Goal: Obtain resource: Obtain resource

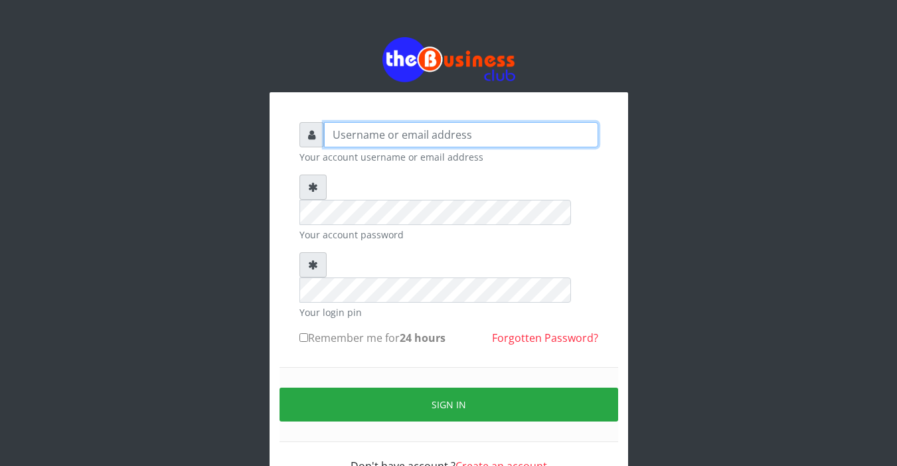
type input "Sarahadesode"
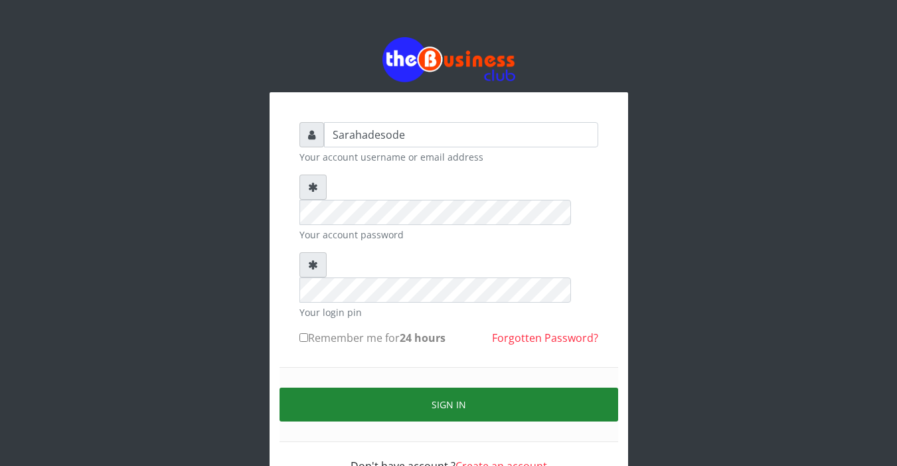
click at [448, 388] on button "Sign in" at bounding box center [448, 405] width 338 height 34
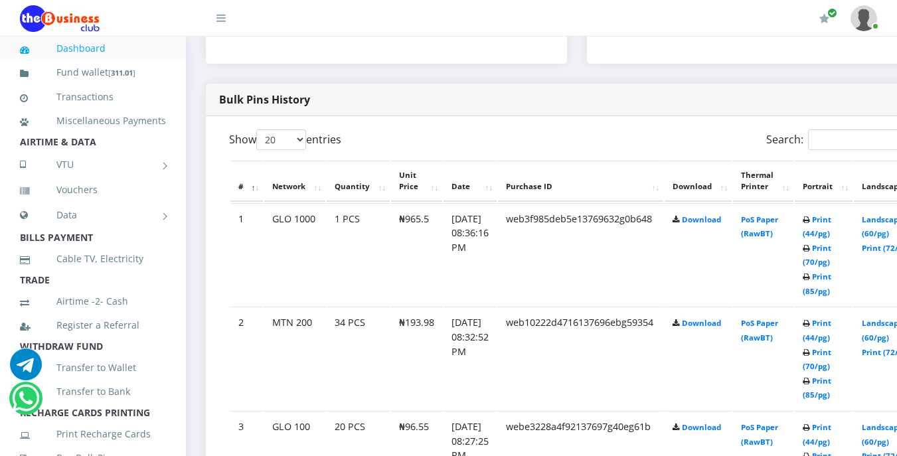
scroll to position [637, 0]
click at [831, 323] on link "Print (44/pg)" at bounding box center [816, 329] width 29 height 25
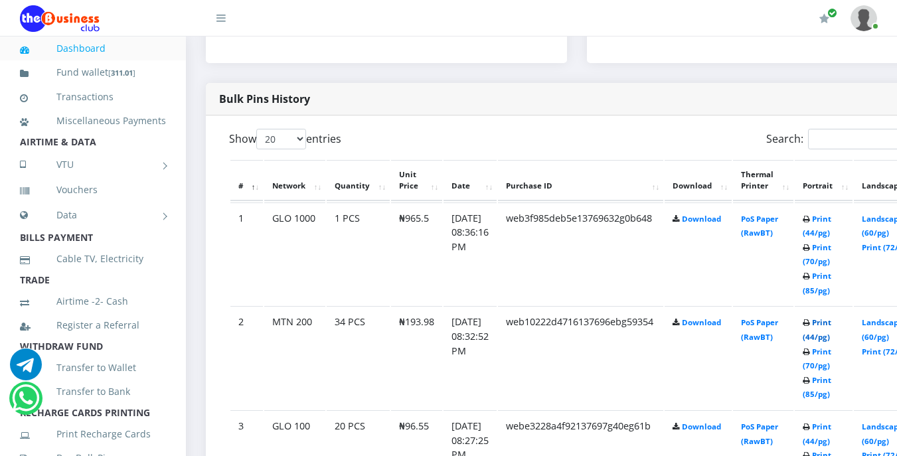
click at [831, 323] on link "Print (44/pg)" at bounding box center [816, 329] width 29 height 25
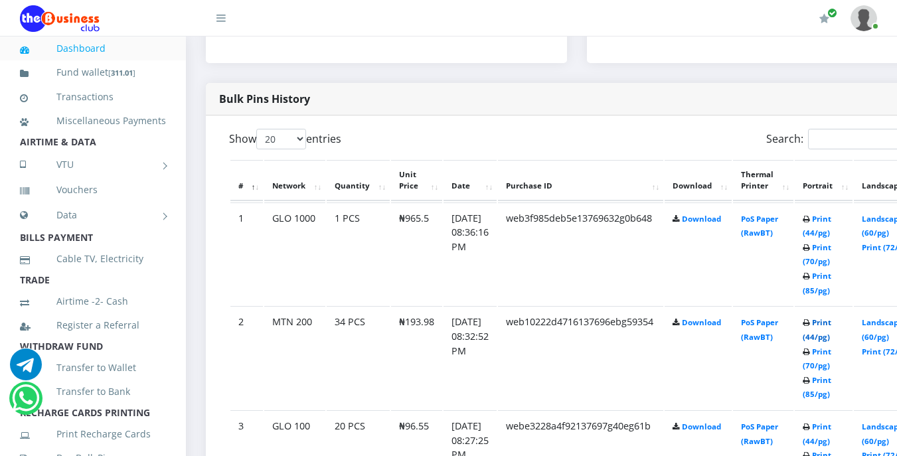
click at [831, 325] on link "Print (44/pg)" at bounding box center [816, 329] width 29 height 25
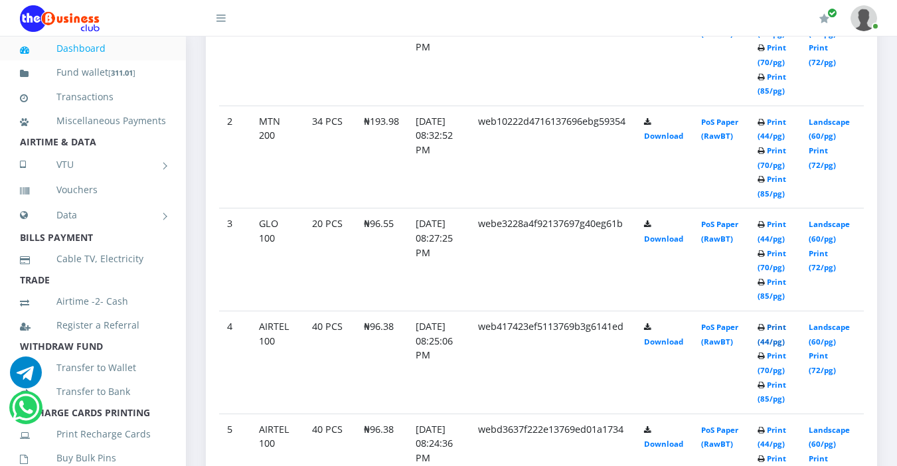
scroll to position [794, 0]
click at [780, 327] on link "Print (44/pg)" at bounding box center [771, 334] width 29 height 25
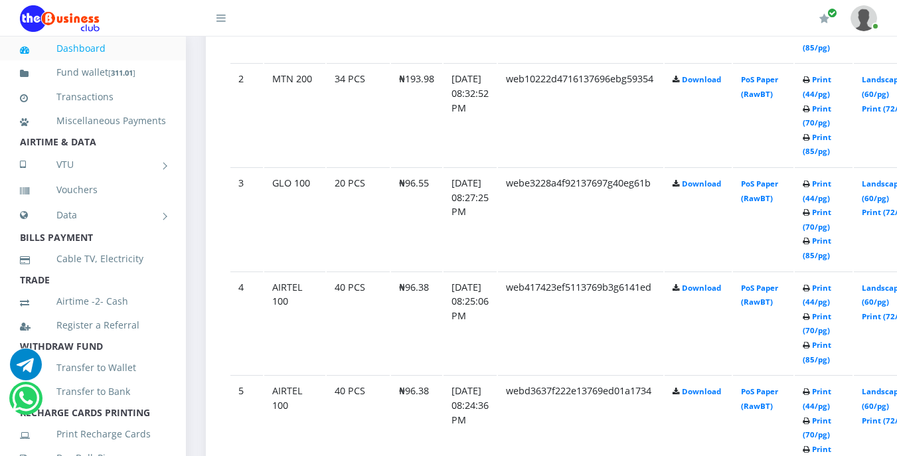
scroll to position [903, 0]
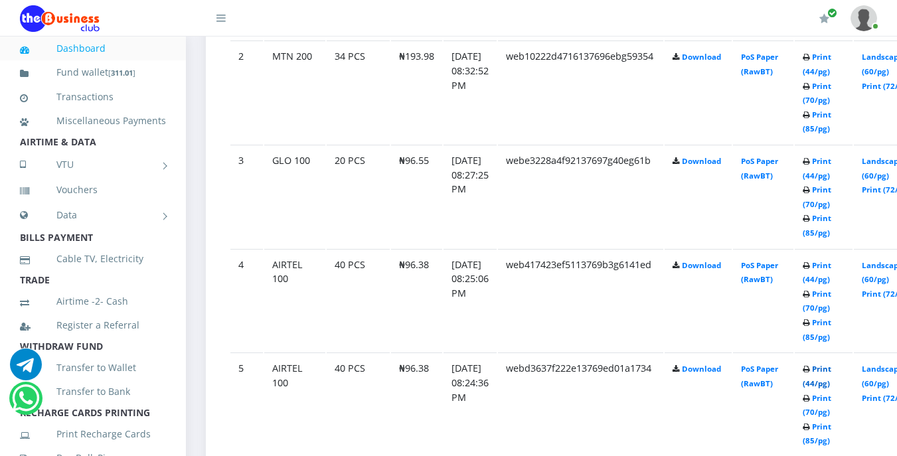
click at [831, 372] on link "Print (44/pg)" at bounding box center [816, 376] width 29 height 25
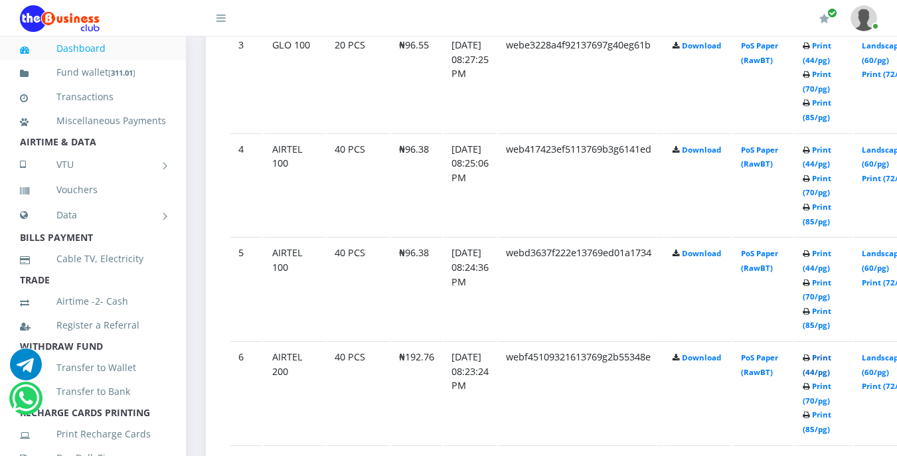
click at [831, 357] on link "Print (44/pg)" at bounding box center [816, 364] width 29 height 25
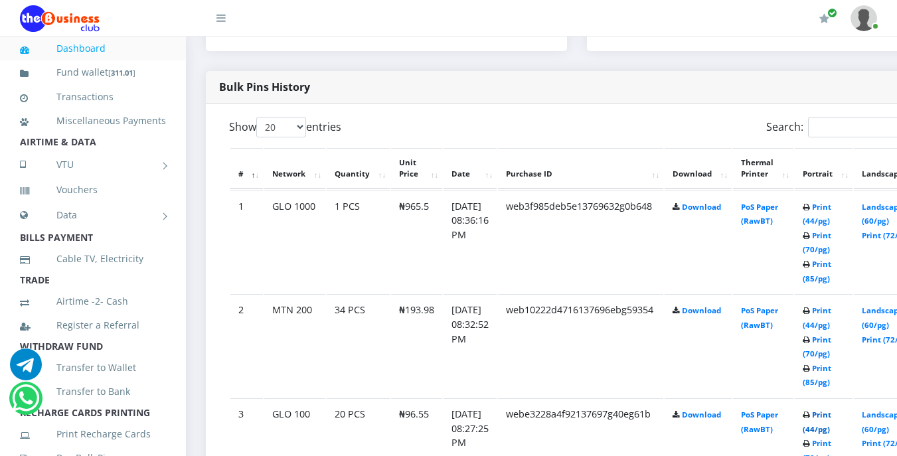
click at [831, 418] on link "Print (44/pg)" at bounding box center [816, 421] width 29 height 25
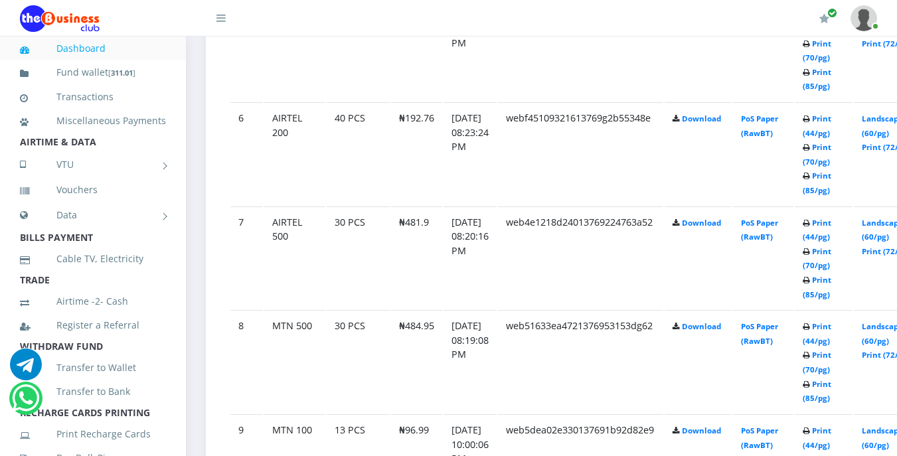
scroll to position [1260, 0]
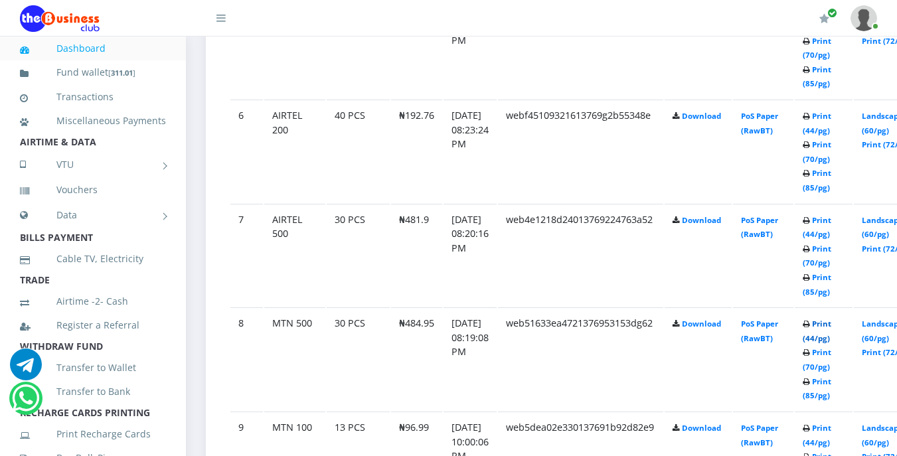
click at [831, 325] on link "Print (44/pg)" at bounding box center [816, 331] width 29 height 25
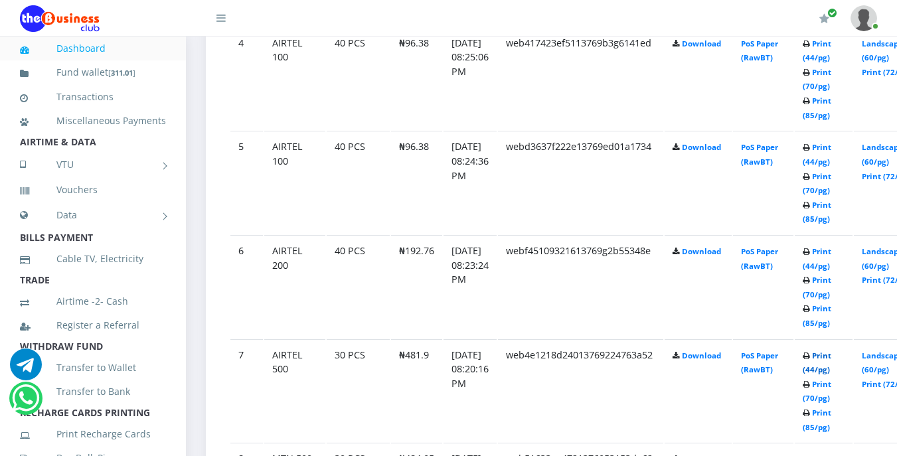
click at [831, 357] on link "Print (44/pg)" at bounding box center [816, 362] width 29 height 25
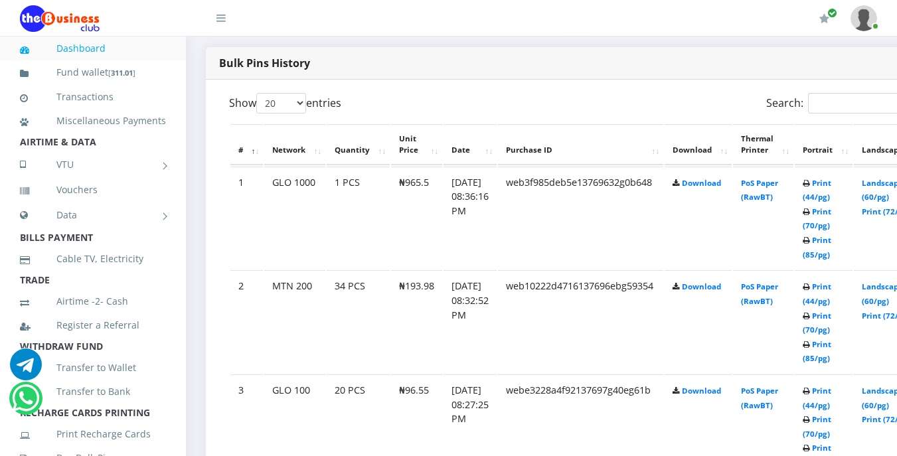
scroll to position [646, 0]
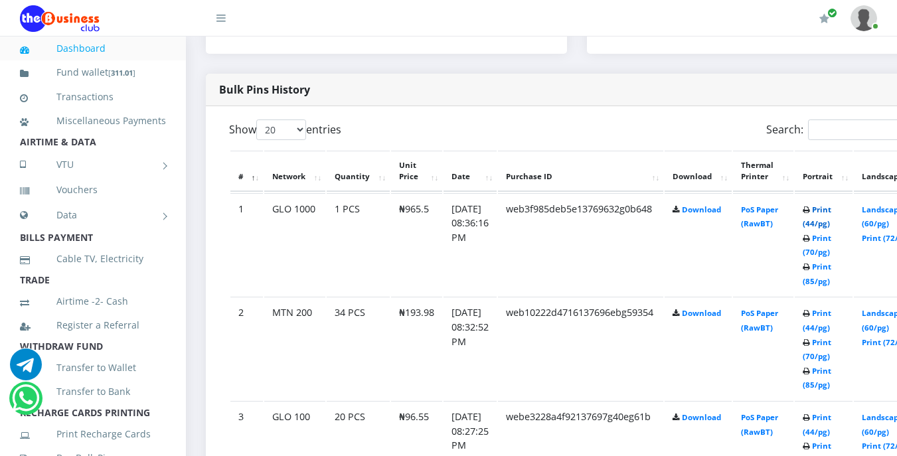
click at [831, 212] on link "Print (44/pg)" at bounding box center [816, 216] width 29 height 25
click at [831, 210] on link "Print (44/pg)" at bounding box center [816, 216] width 29 height 25
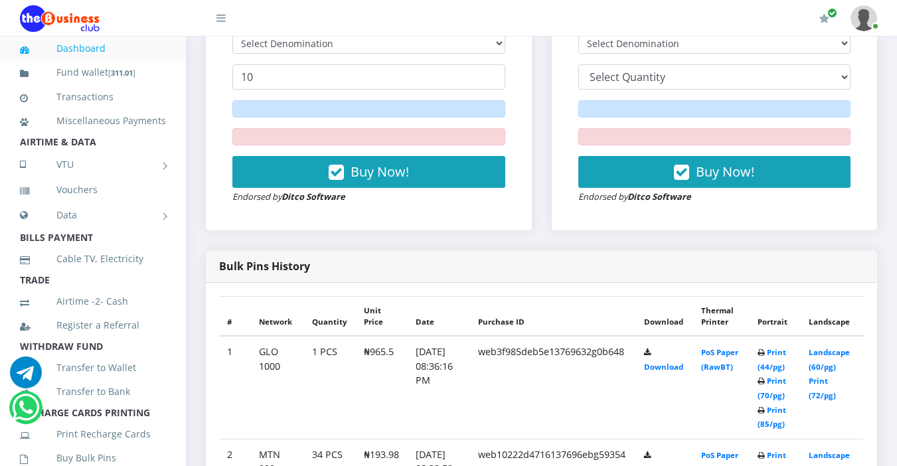
scroll to position [531, 0]
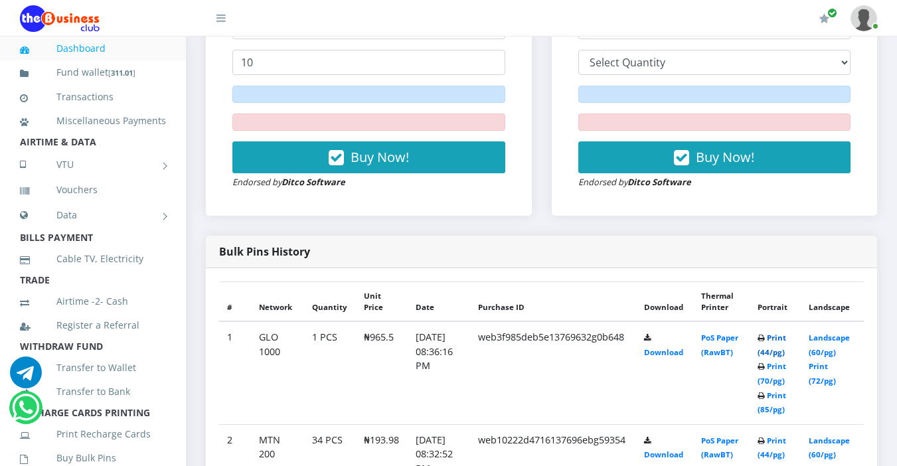
click at [779, 337] on link "Print (44/pg)" at bounding box center [771, 344] width 29 height 25
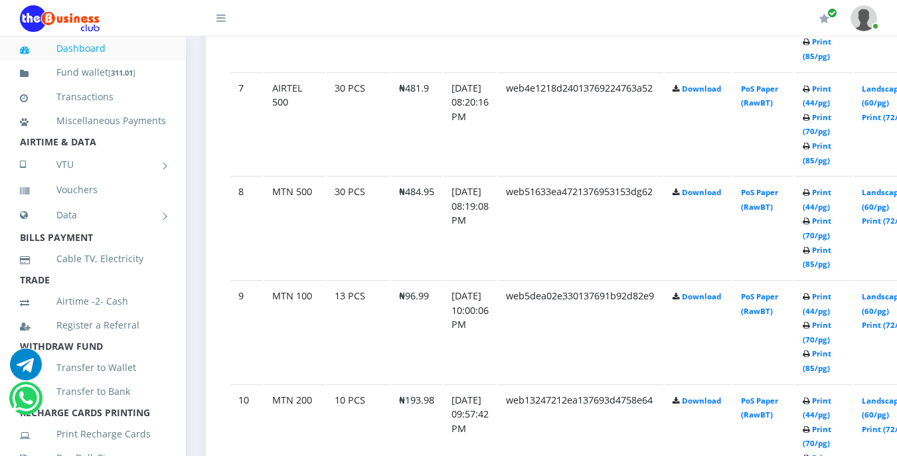
scroll to position [1392, 0]
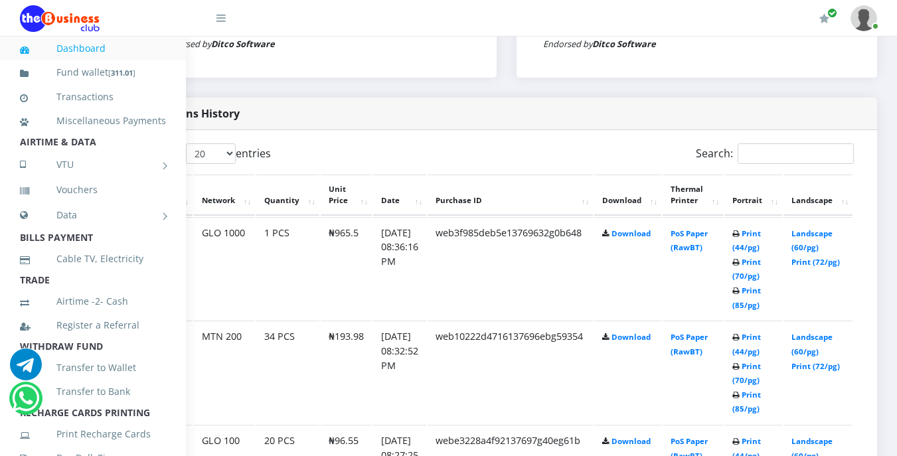
scroll to position [622, 62]
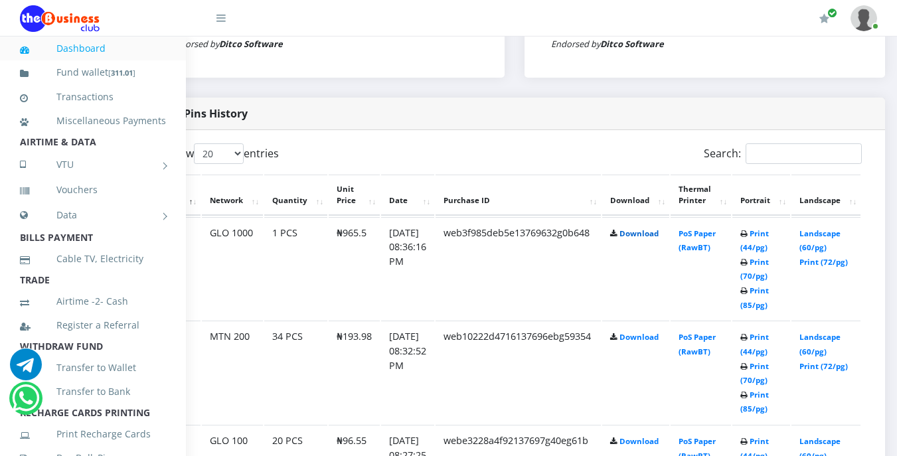
click at [658, 236] on link "Download" at bounding box center [638, 233] width 39 height 10
click at [708, 130] on div "Bulk Pins History" at bounding box center [513, 114] width 741 height 33
click at [768, 236] on link "Print (44/pg)" at bounding box center [754, 240] width 29 height 25
